Goal: Find contact information: Find contact information

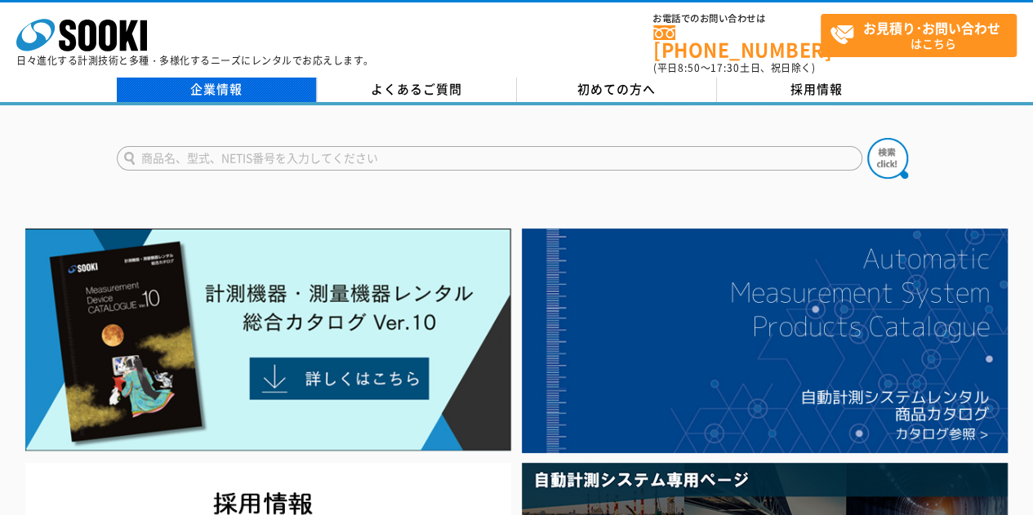
click at [232, 88] on link "企業情報" at bounding box center [217, 90] width 200 height 24
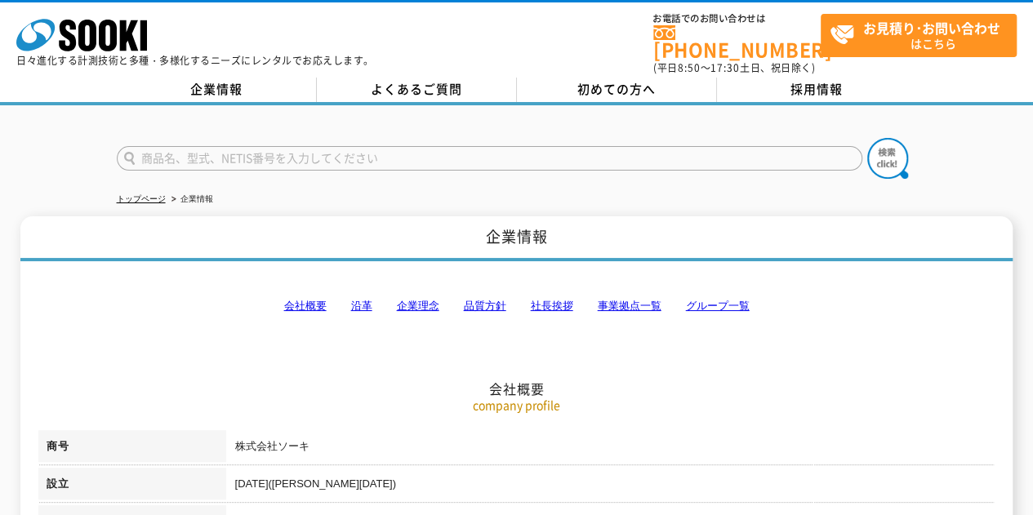
click at [639, 300] on link "事業拠点一覧" at bounding box center [629, 306] width 64 height 12
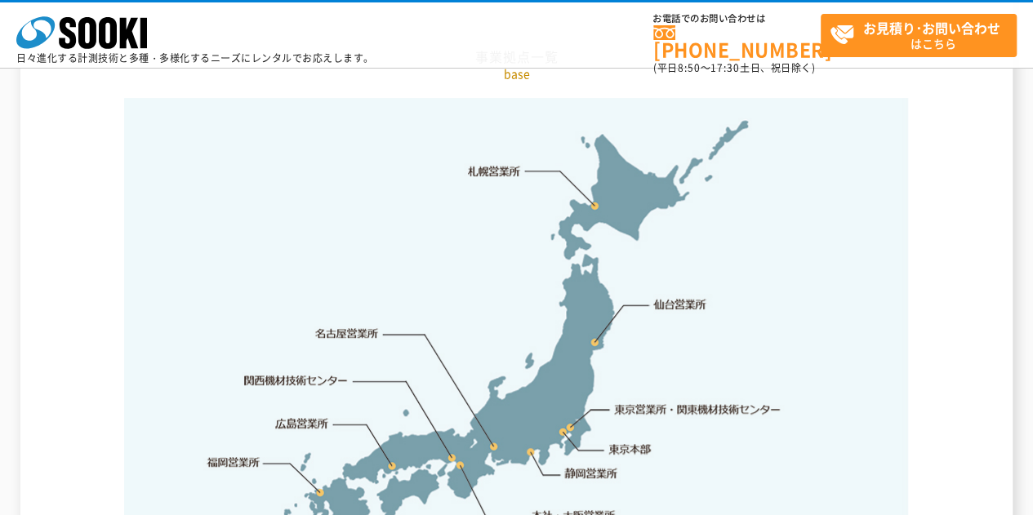
scroll to position [3522, 0]
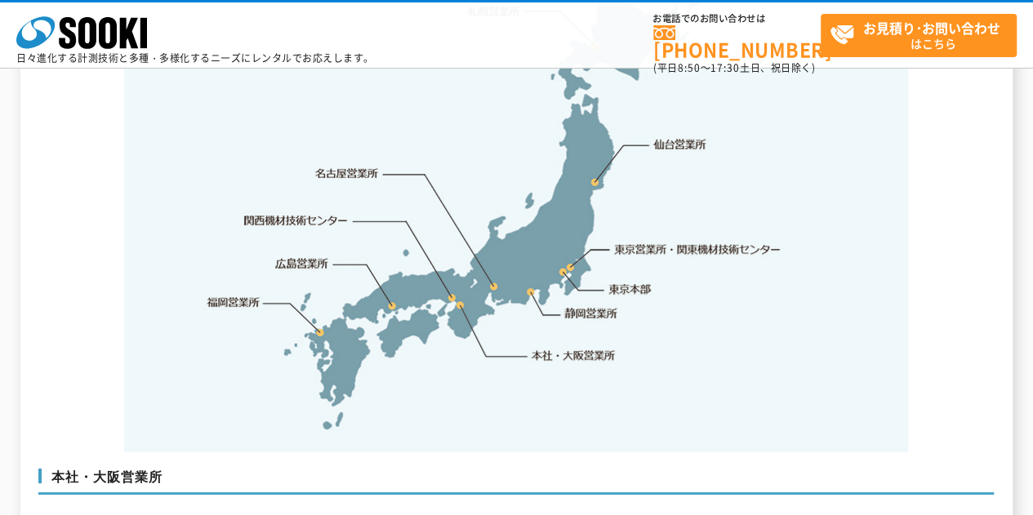
click at [659, 241] on link "東京営業所・関東機材技術センター" at bounding box center [698, 249] width 167 height 16
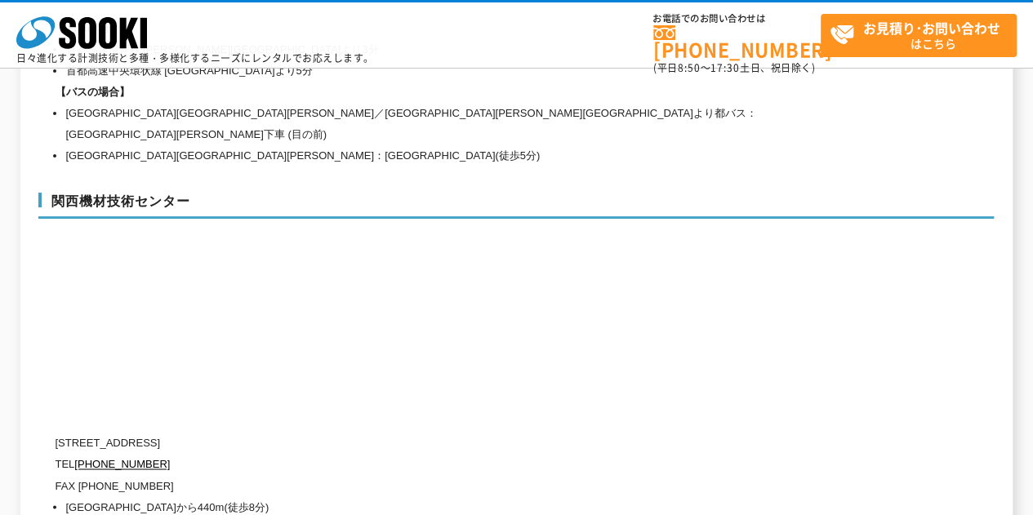
scroll to position [7219, 0]
